Goal: Navigation & Orientation: Understand site structure

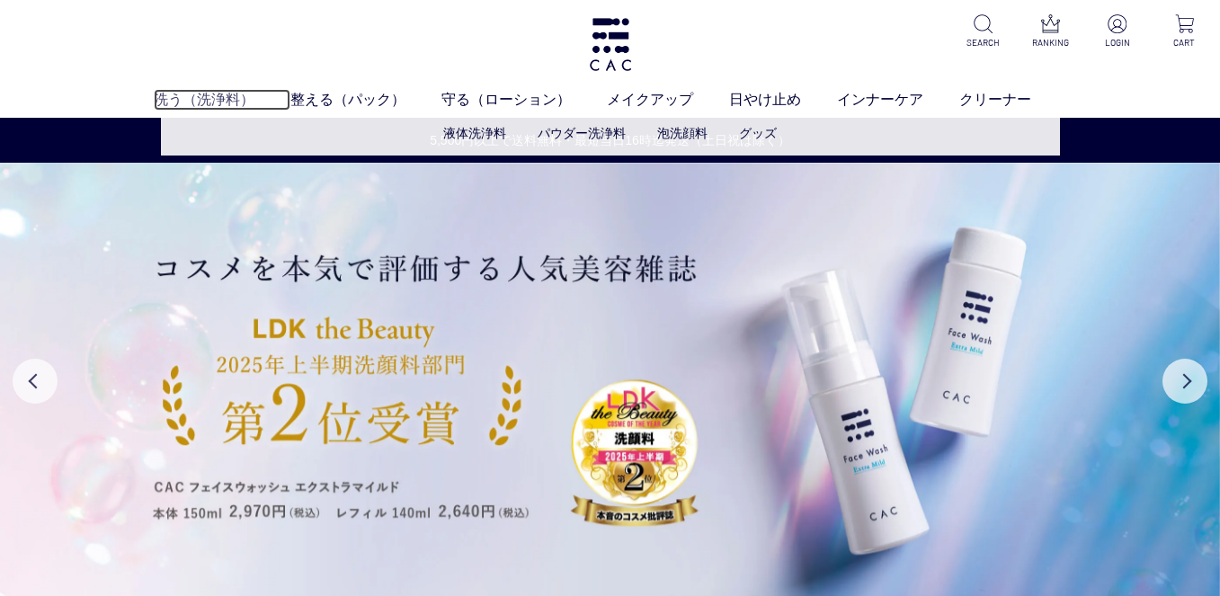
click at [213, 95] on link "洗う（洗浄料）" at bounding box center [222, 100] width 137 height 22
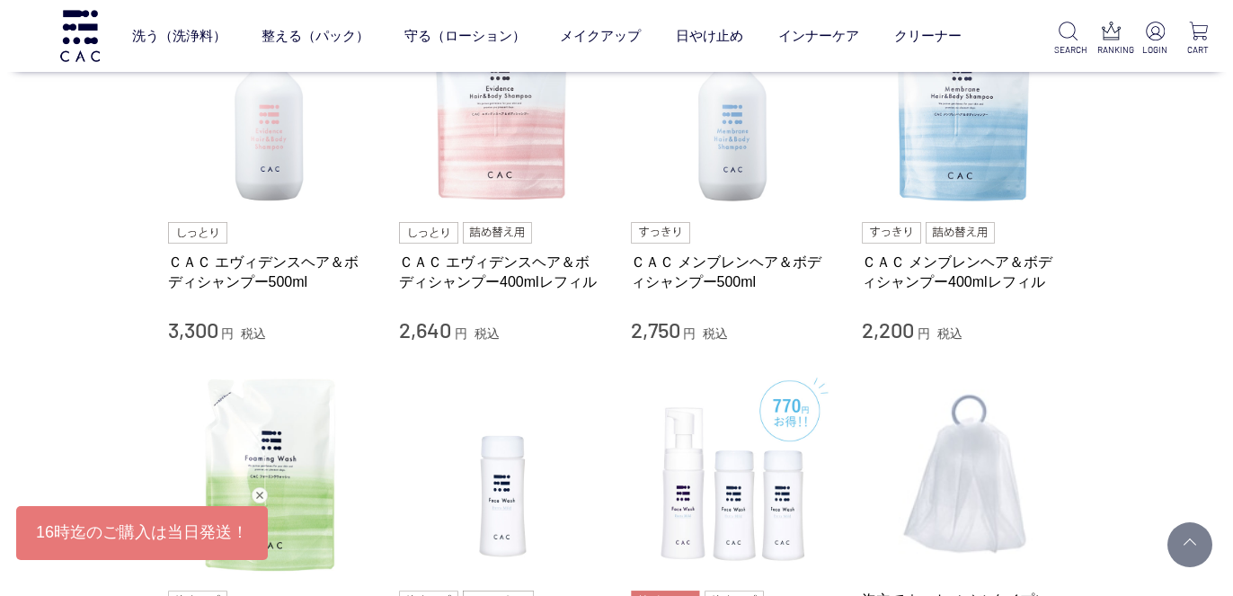
scroll to position [809, 0]
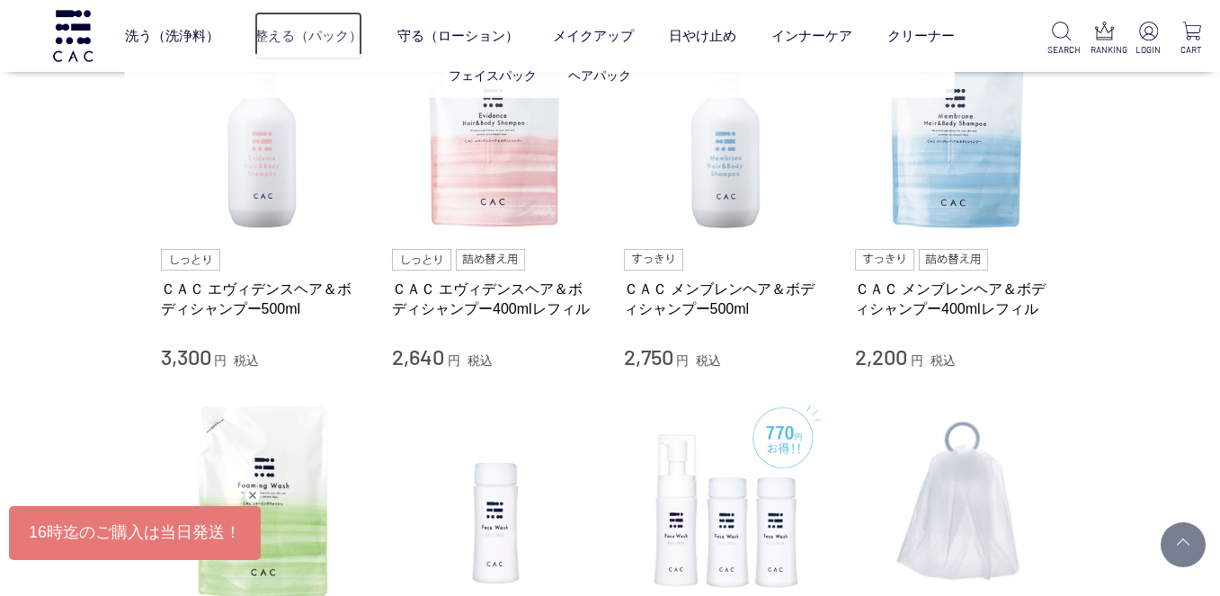
click at [276, 33] on link "整える（パック）" at bounding box center [308, 36] width 108 height 49
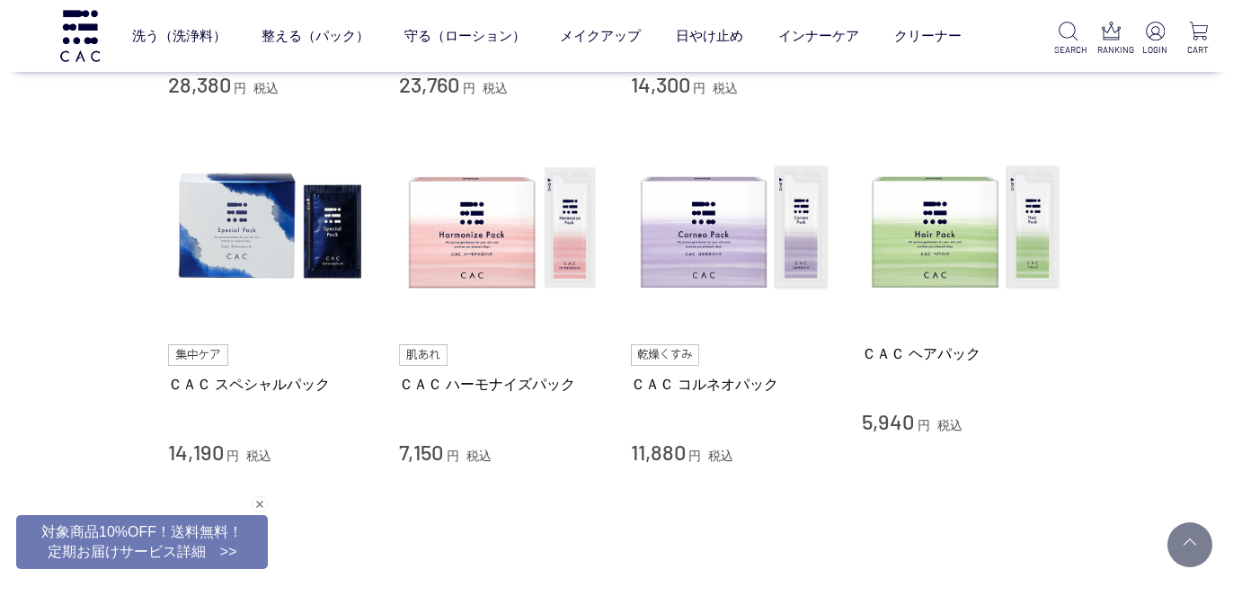
scroll to position [719, 0]
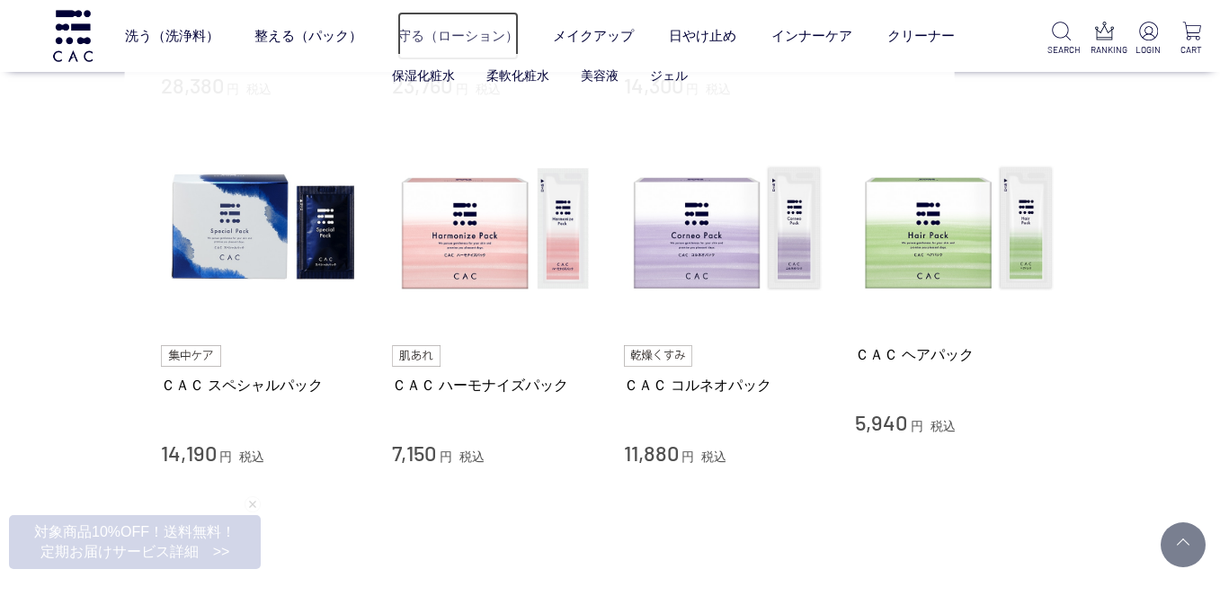
click at [449, 39] on link "守る（ローション）" at bounding box center [457, 36] width 121 height 49
